Goal: Information Seeking & Learning: Learn about a topic

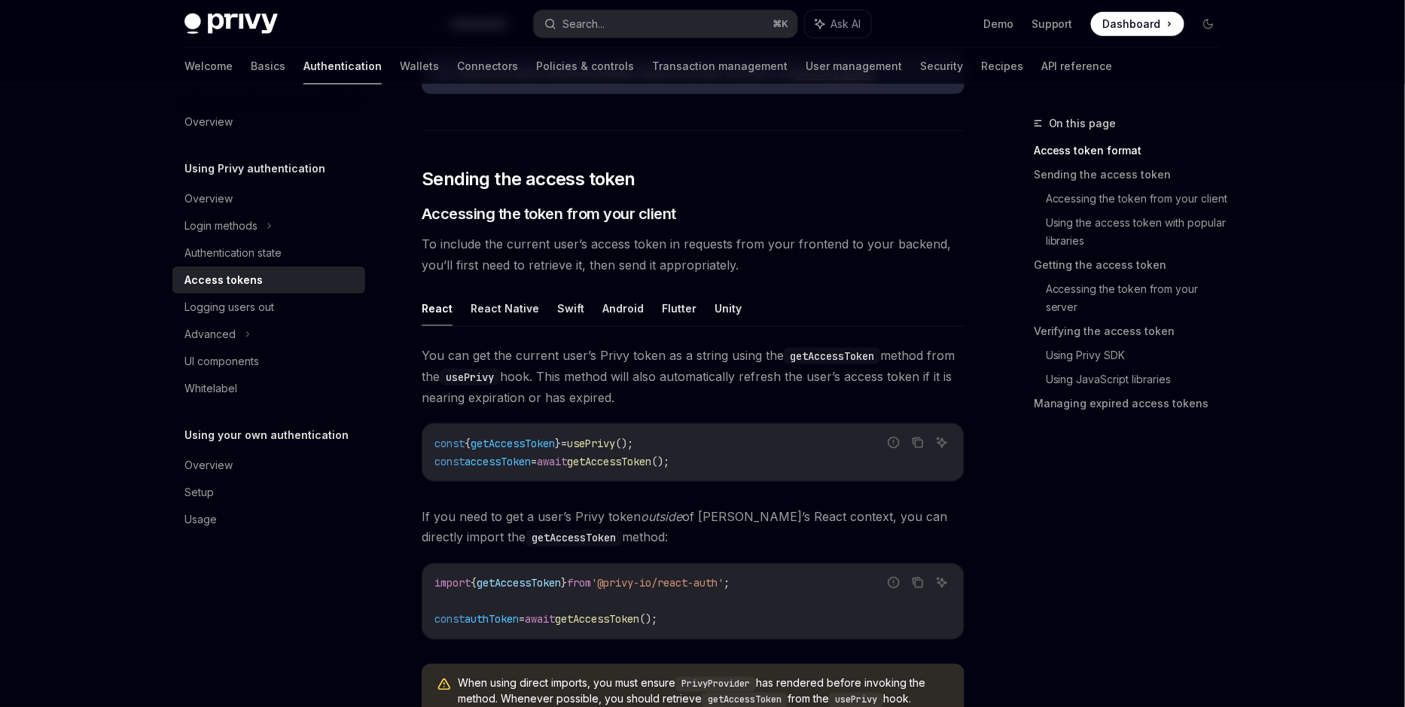
scroll to position [623, 0]
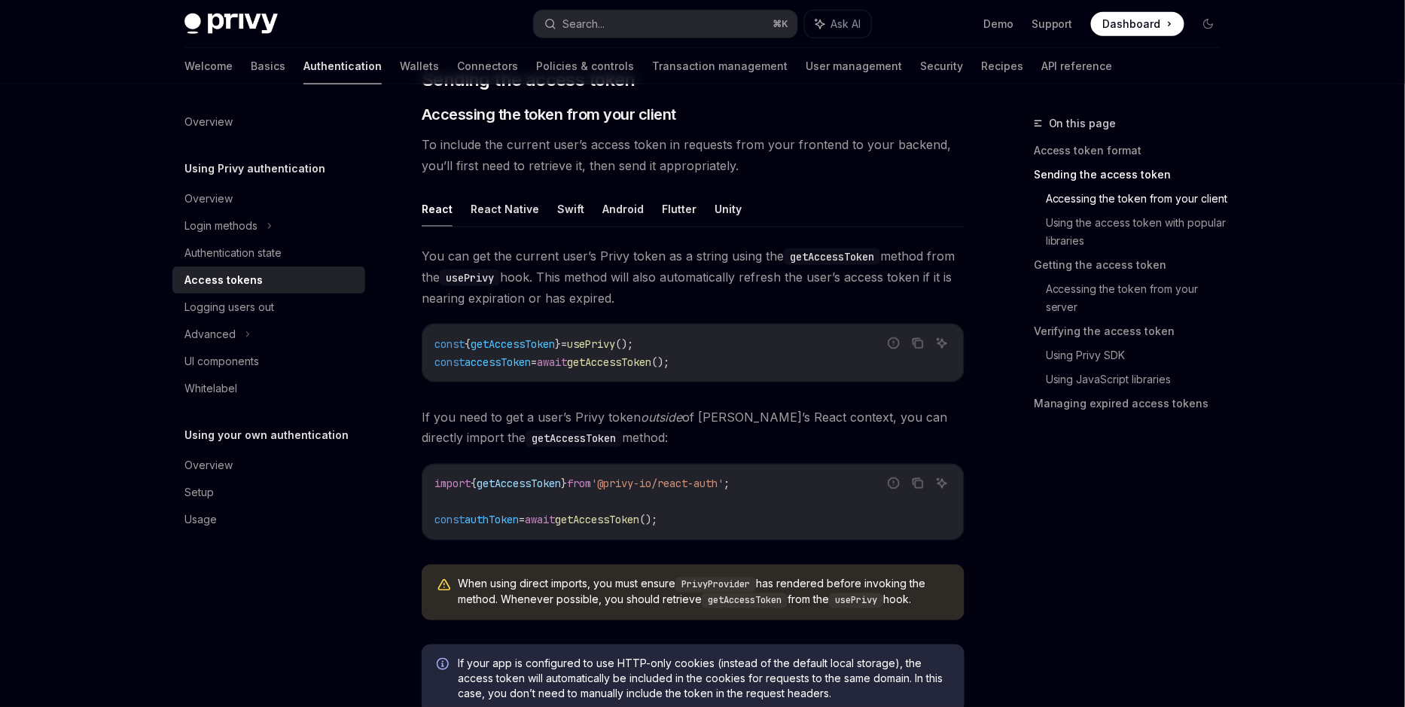
click at [531, 340] on span "getAccessToken" at bounding box center [512, 344] width 84 height 14
click at [601, 340] on span "usePrivy" at bounding box center [591, 344] width 48 height 14
click at [647, 347] on code "const { getAccessToken } = usePrivy (); const accessToken = await getAccessToke…" at bounding box center [692, 353] width 517 height 36
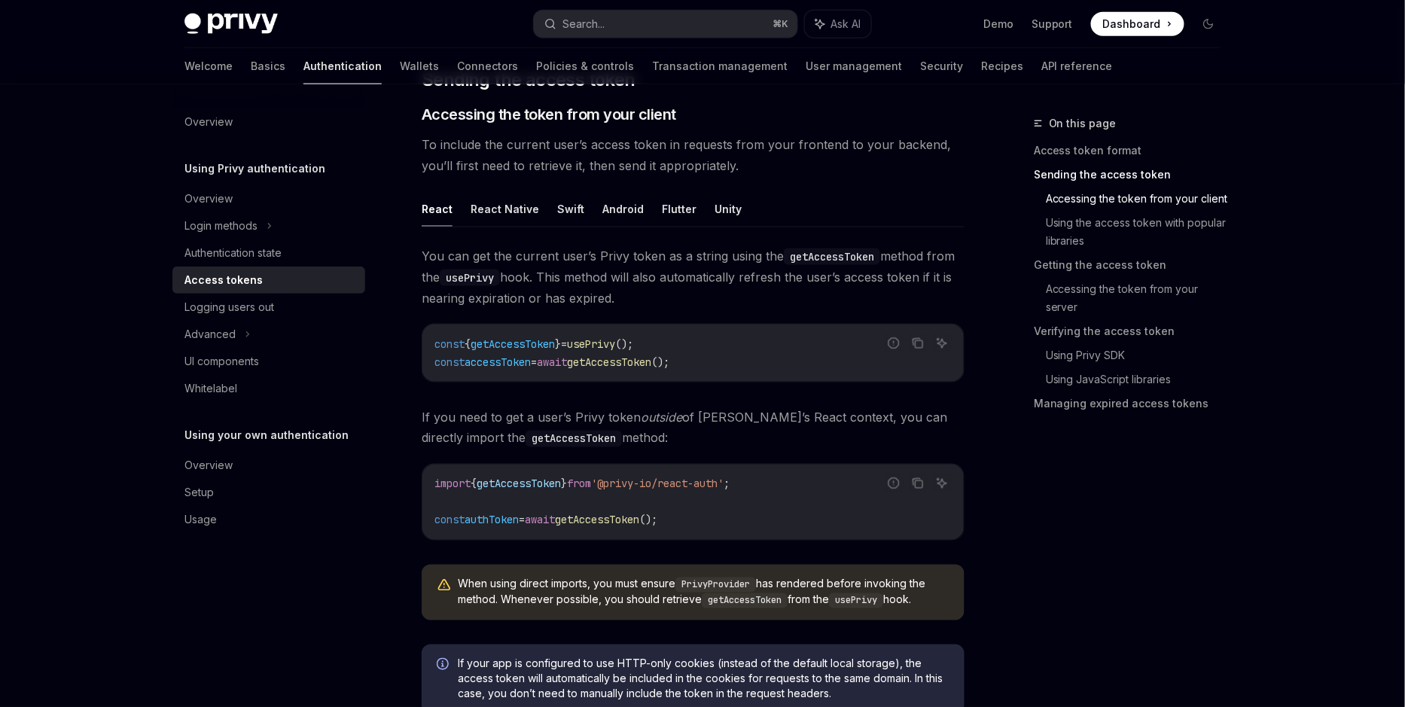
click at [647, 347] on code "const { getAccessToken } = usePrivy (); const accessToken = await getAccessToke…" at bounding box center [692, 353] width 517 height 36
click at [653, 388] on div "You can get the current user’s Privy token as a string using the getAccessToken…" at bounding box center [693, 438] width 543 height 387
click at [631, 15] on button "Search... ⌘ K" at bounding box center [665, 24] width 263 height 27
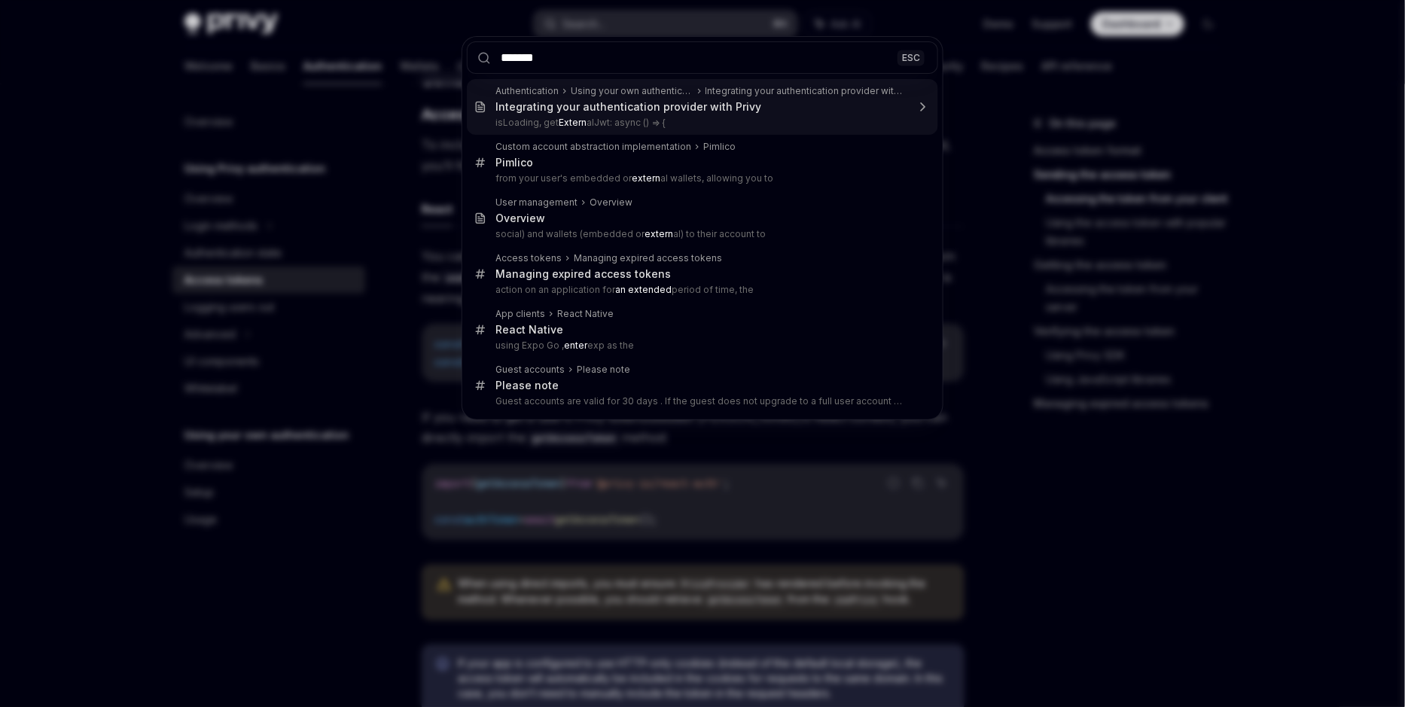
type input "********"
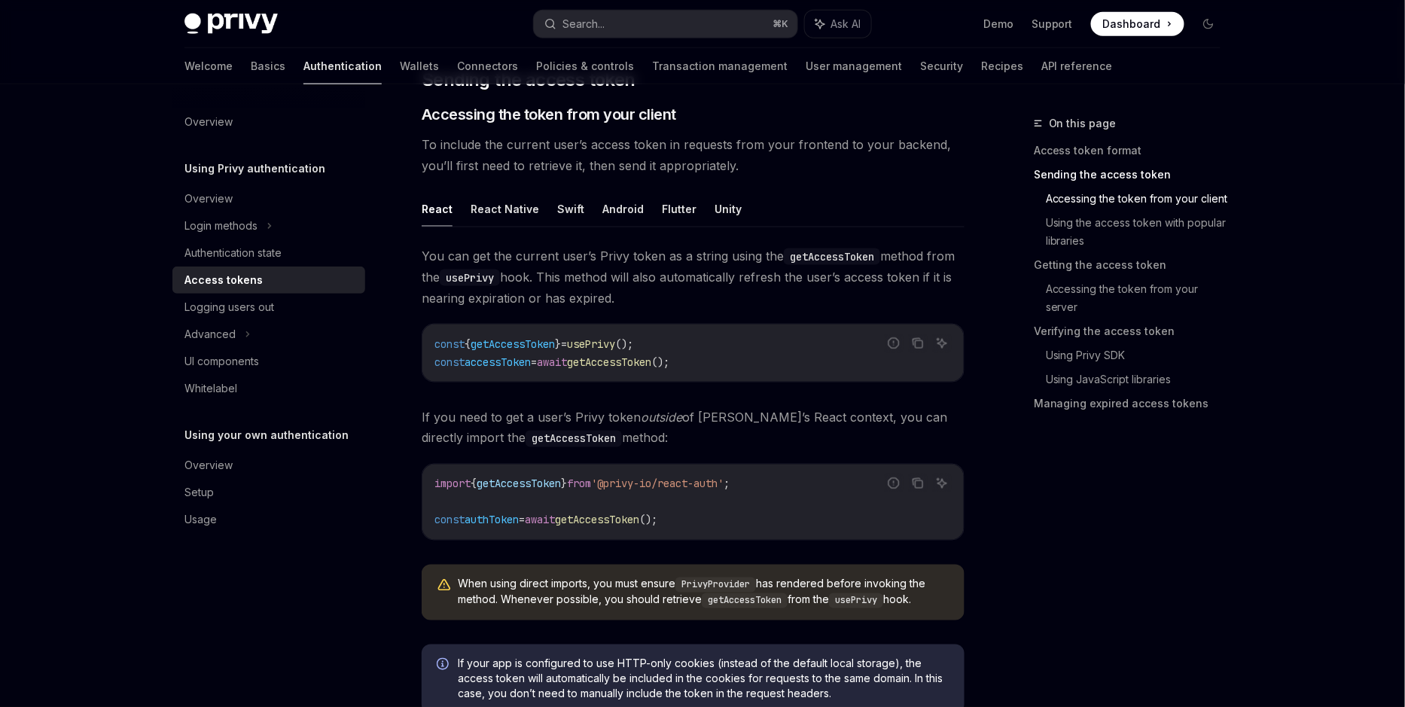
type textarea "*"
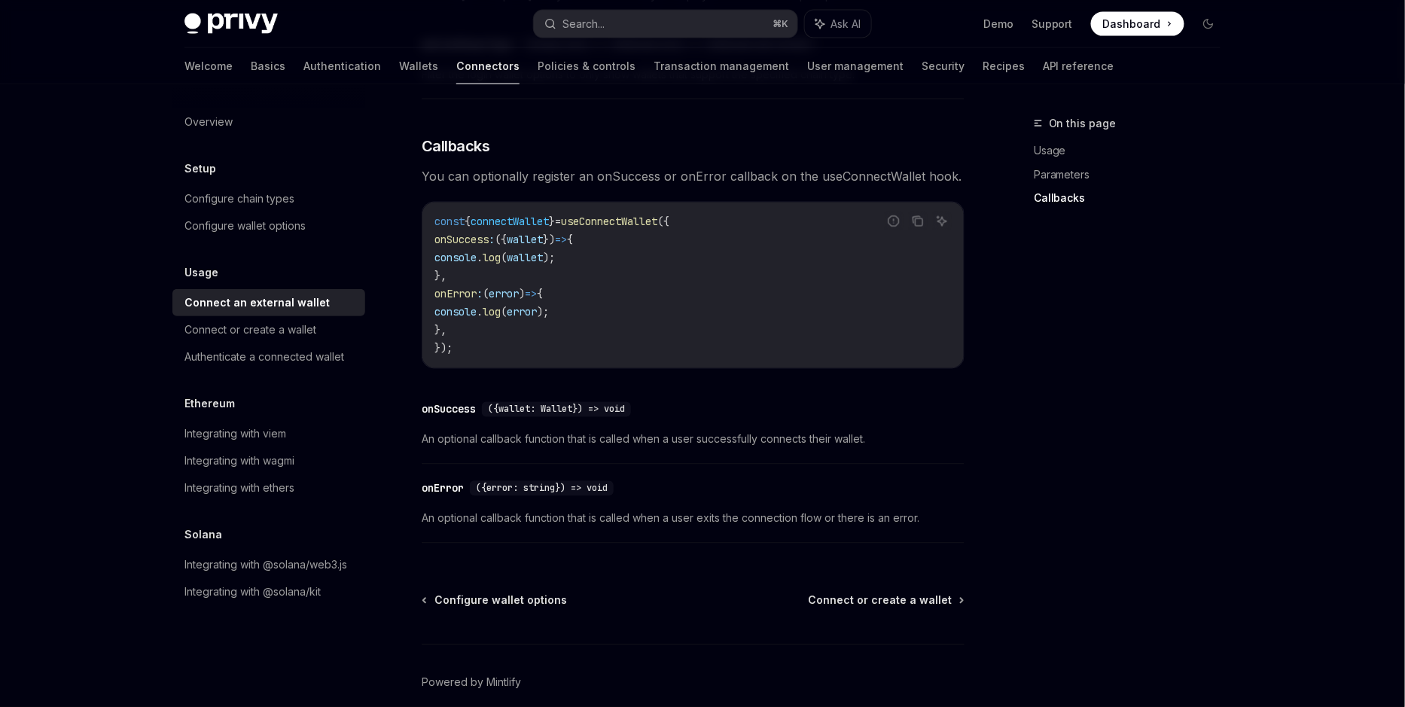
scroll to position [938, 0]
